Goal: Information Seeking & Learning: Understand process/instructions

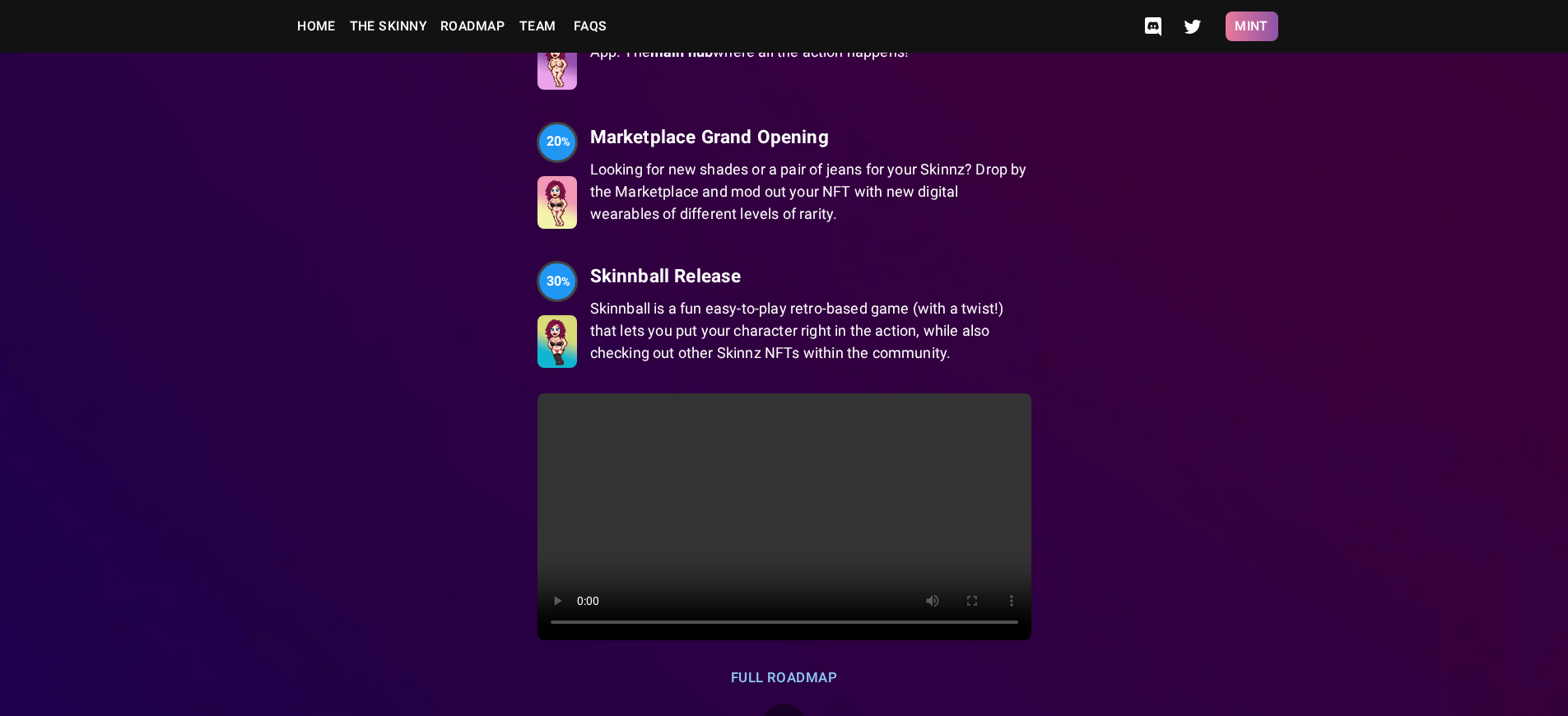
click at [1251, 26] on button "Mint" at bounding box center [1251, 26] width 52 height 30
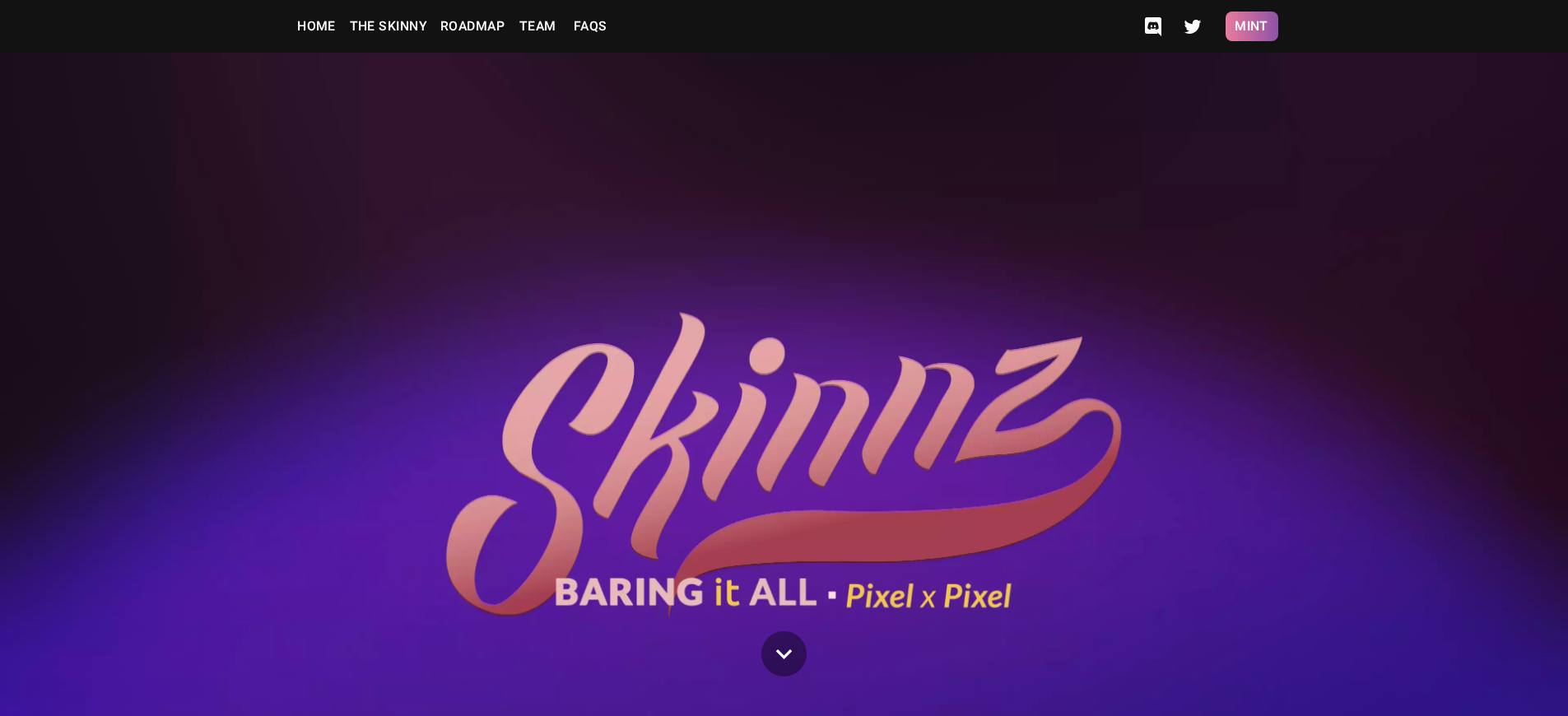
click at [1251, 26] on button "Mint" at bounding box center [1251, 26] width 52 height 30
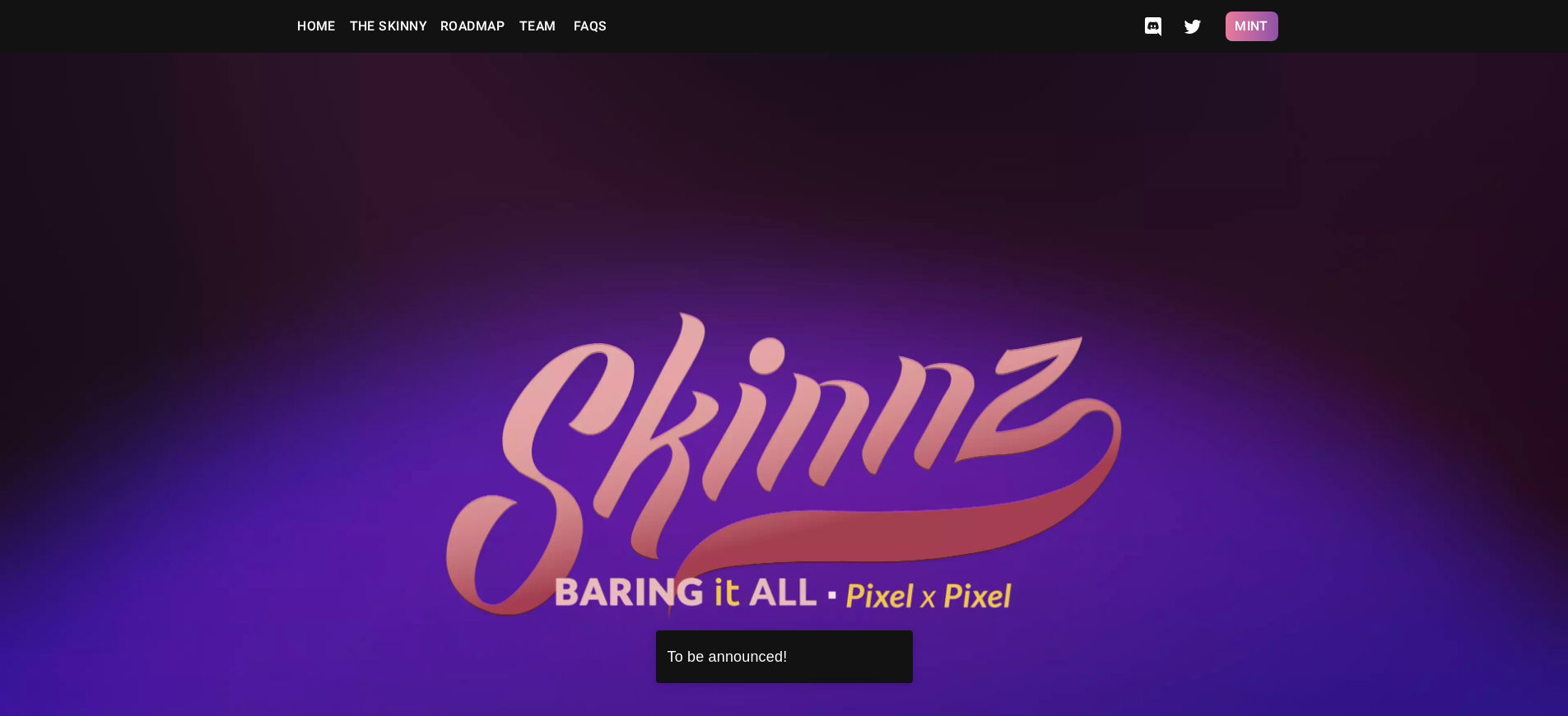
click at [1251, 26] on button "Mint" at bounding box center [1251, 26] width 52 height 30
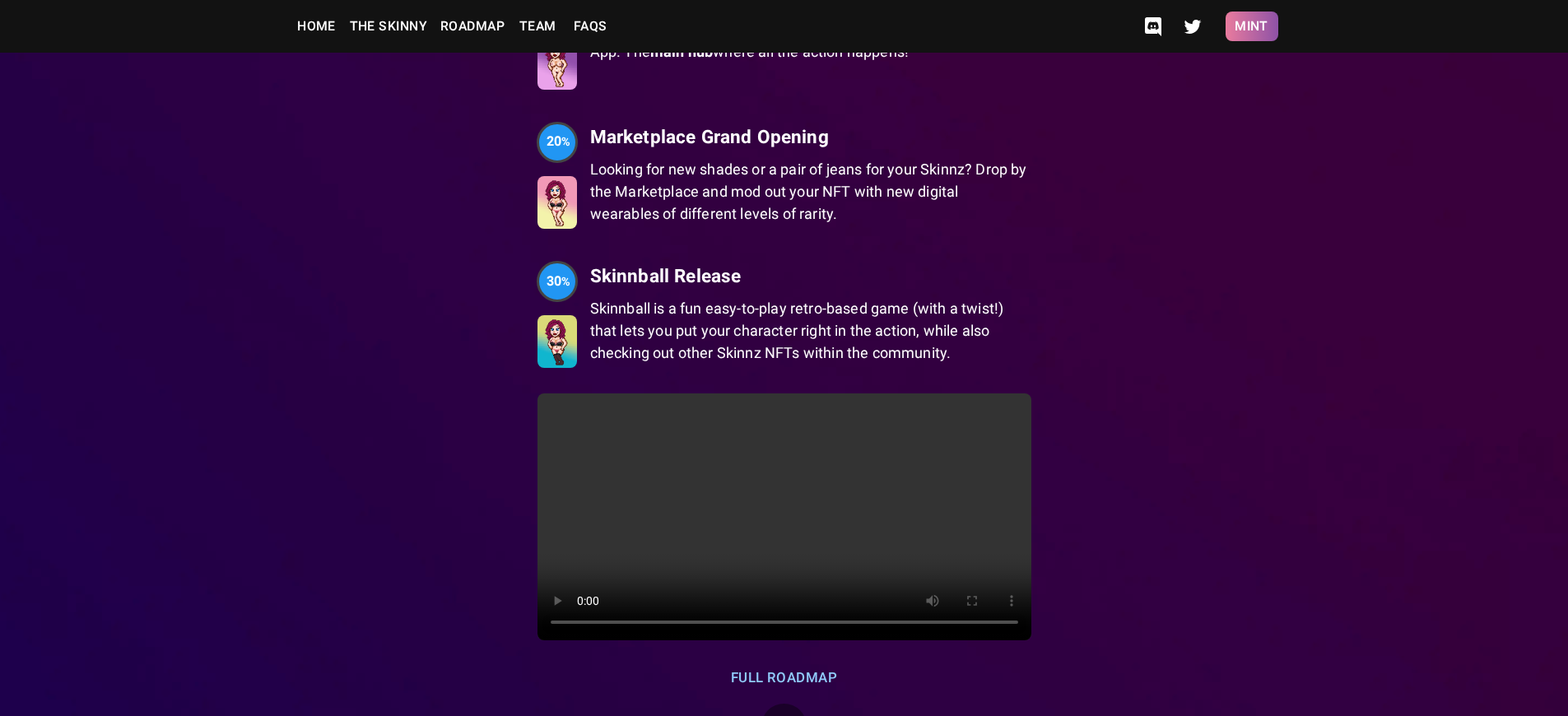
click at [1251, 26] on button "Mint" at bounding box center [1251, 26] width 52 height 30
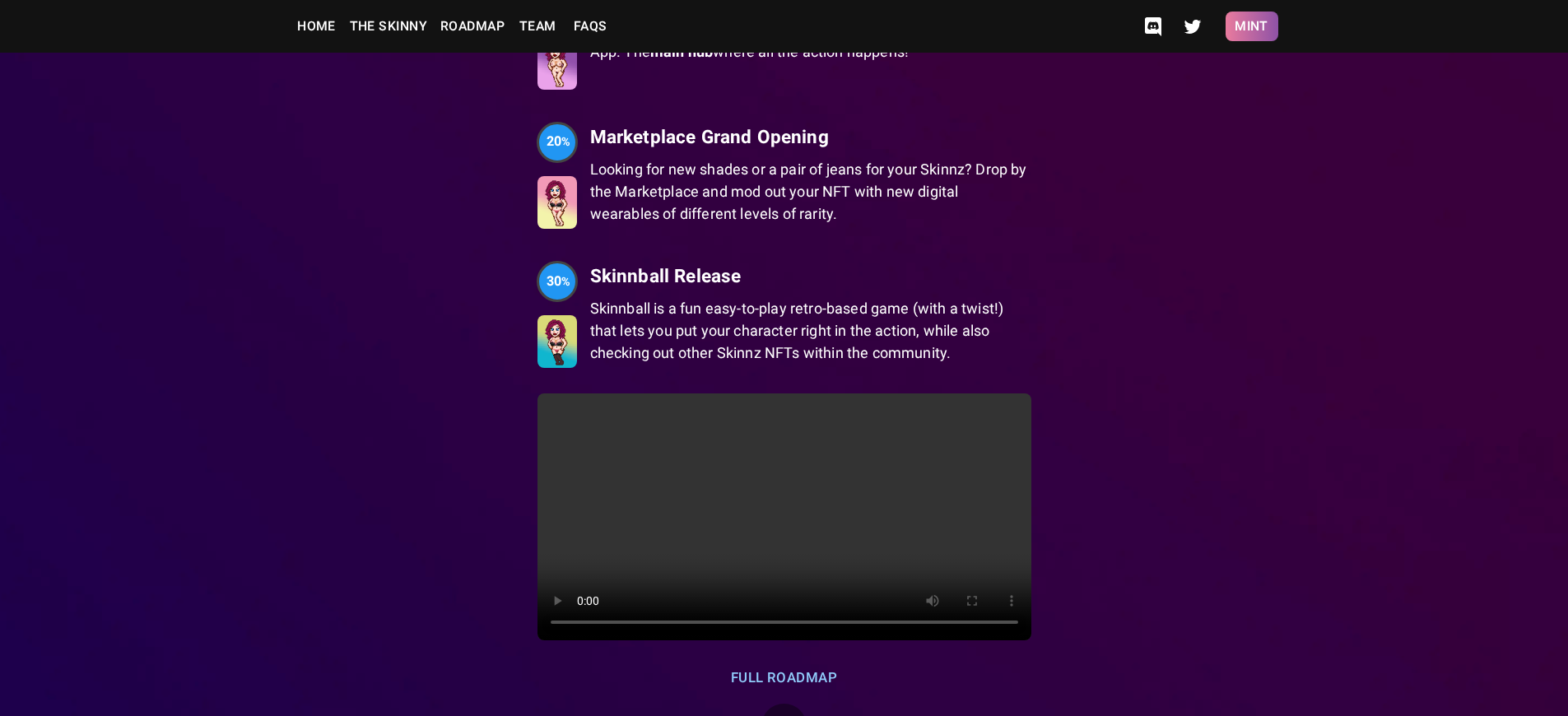
click at [1251, 26] on button "Mint" at bounding box center [1251, 26] width 52 height 30
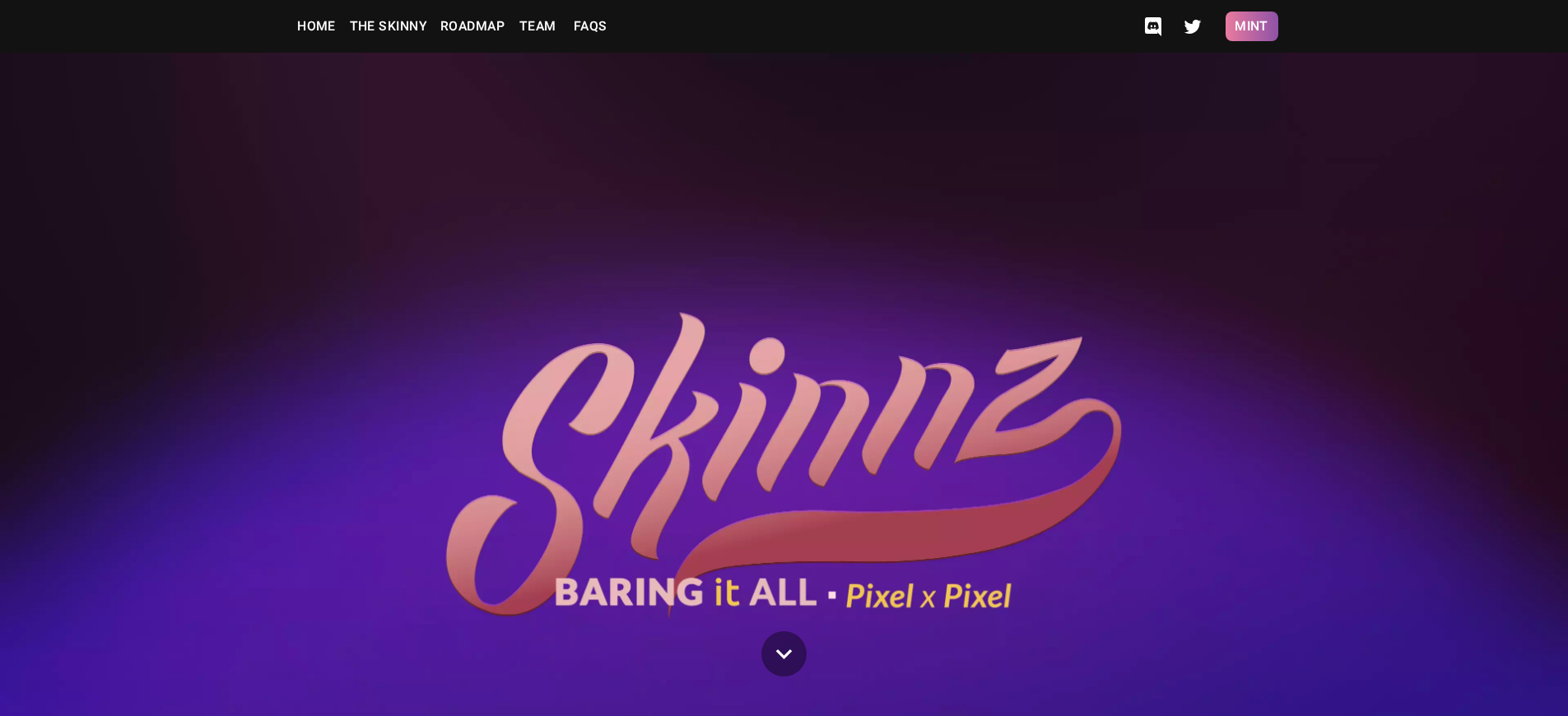
click at [1251, 26] on button "Mint" at bounding box center [1251, 26] width 52 height 30
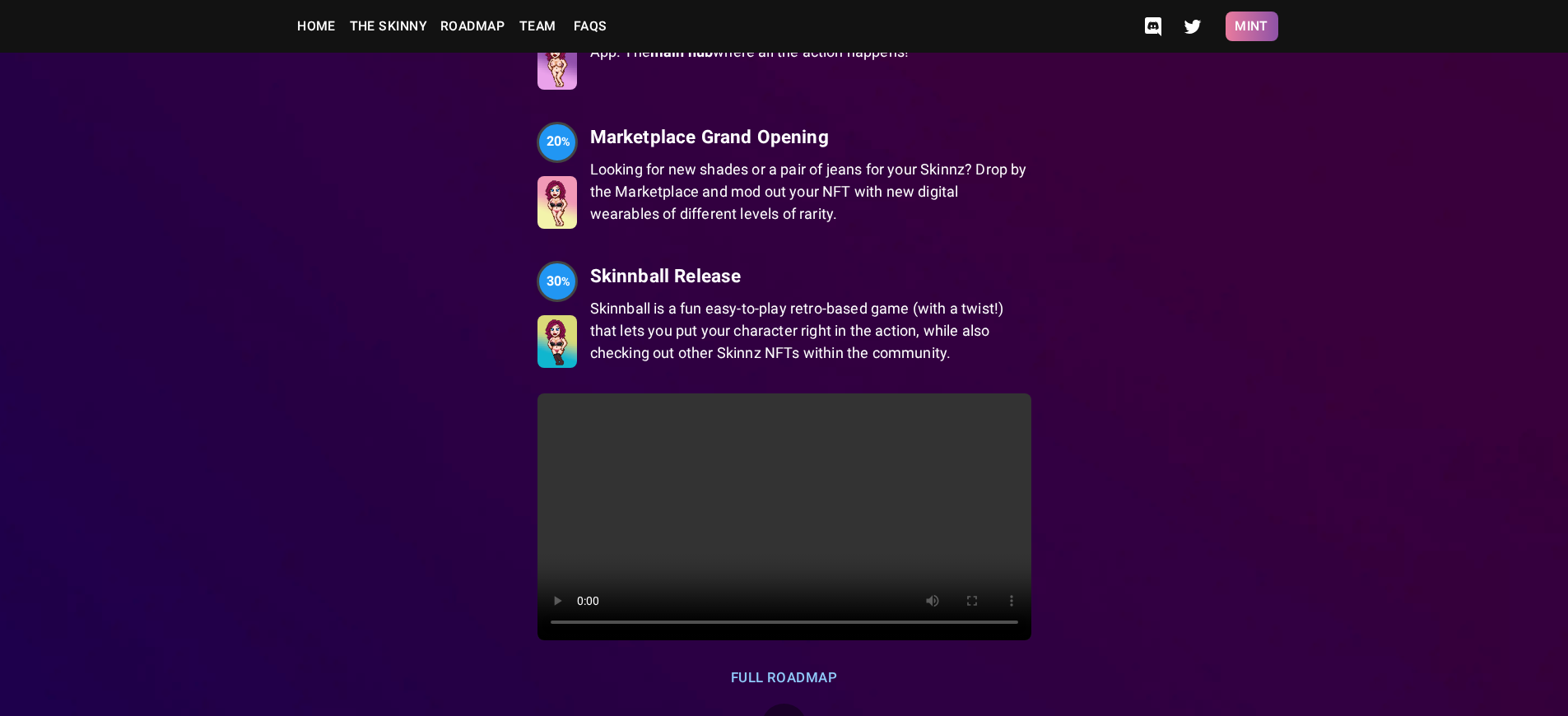
click at [1251, 26] on button "Mint" at bounding box center [1251, 26] width 52 height 30
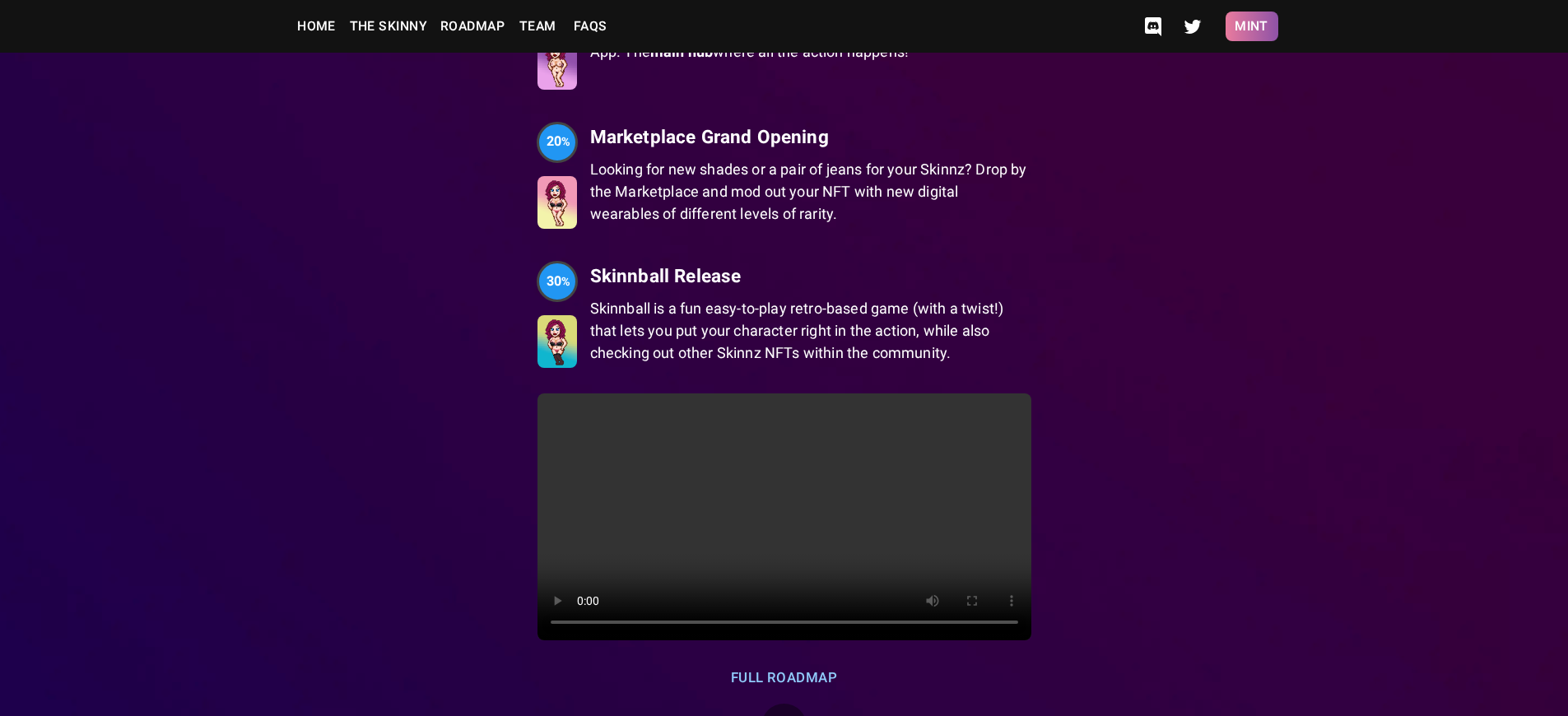
scroll to position [3157, 0]
click at [1251, 26] on button "Mint" at bounding box center [1251, 26] width 52 height 30
